Goal: Check status: Check status

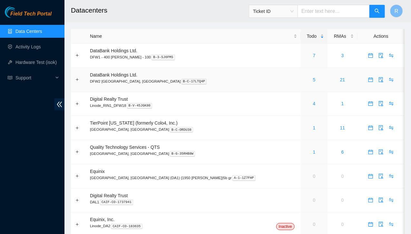
click at [304, 80] on div "5" at bounding box center [314, 79] width 20 height 7
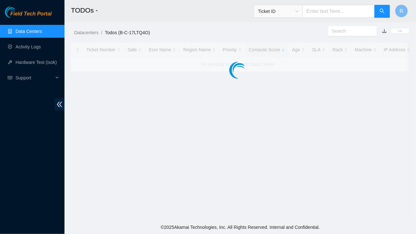
click at [279, 80] on main "TODOs - Ticket ID R Datacenters / Todos (B-C-17LTQ4O) / Ticket Number Safe Ecor…" at bounding box center [239, 110] width 351 height 220
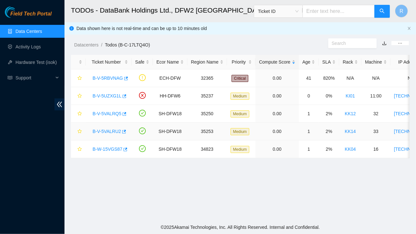
click at [113, 130] on link "B-V-5VALRU2" at bounding box center [107, 131] width 28 height 5
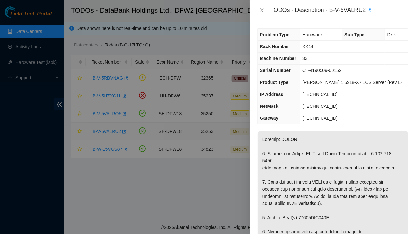
click at [113, 130] on div at bounding box center [208, 117] width 416 height 234
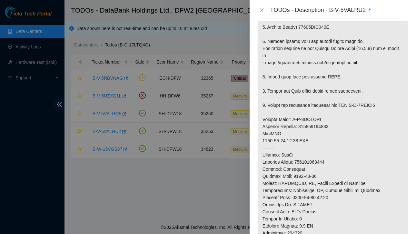
scroll to position [190, 0]
click at [263, 10] on icon "close" at bounding box center [261, 10] width 5 height 5
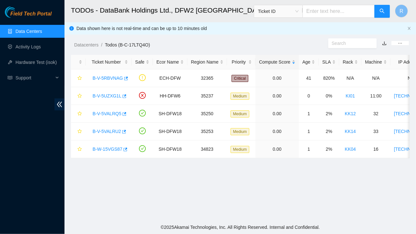
scroll to position [190, 0]
click at [106, 148] on link "B-W-15VGS87" at bounding box center [108, 148] width 30 height 5
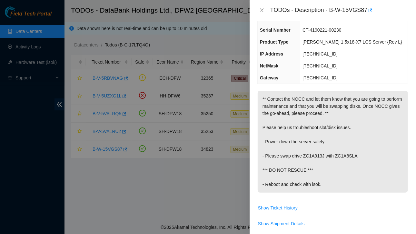
scroll to position [40, 0]
click at [262, 10] on icon "close" at bounding box center [261, 10] width 5 height 5
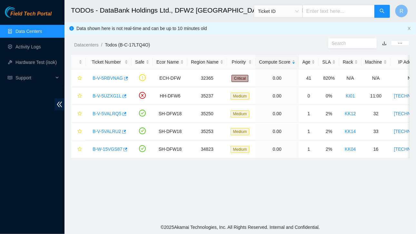
scroll to position [54, 0]
click at [102, 96] on link "B-V-5UZXG1L" at bounding box center [107, 95] width 29 height 5
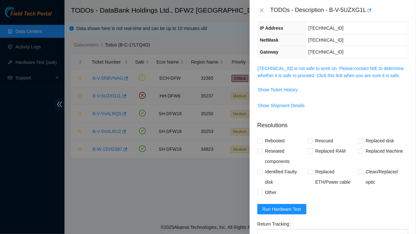
scroll to position [40, 0]
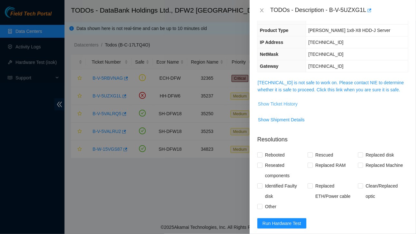
click at [281, 102] on span "Show Ticket History" at bounding box center [278, 103] width 40 height 7
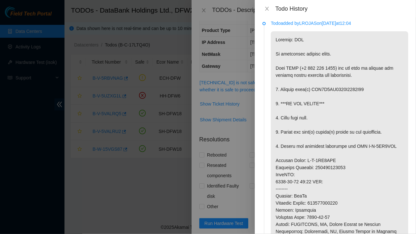
scroll to position [3, 0]
click at [263, 10] on button "Close" at bounding box center [266, 9] width 9 height 6
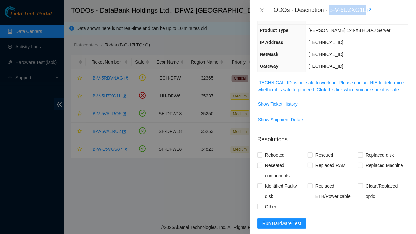
drag, startPoint x: 330, startPoint y: 11, endPoint x: 365, endPoint y: 10, distance: 35.5
click at [365, 10] on div "TODOs - Description - B-V-5UZXG1L" at bounding box center [339, 10] width 138 height 10
copy div "B-V-5UZXG1L"
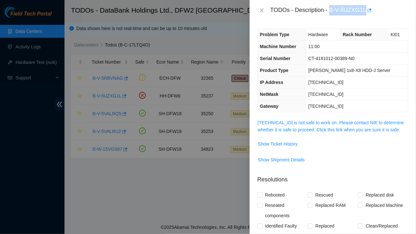
scroll to position [1, 0]
click at [277, 142] on span "Show Ticket History" at bounding box center [278, 143] width 40 height 7
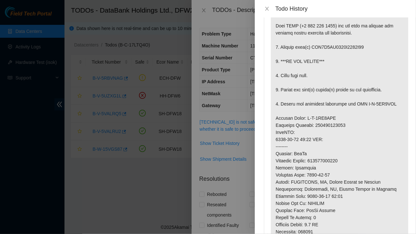
scroll to position [46, 0]
